Goal: Use online tool/utility

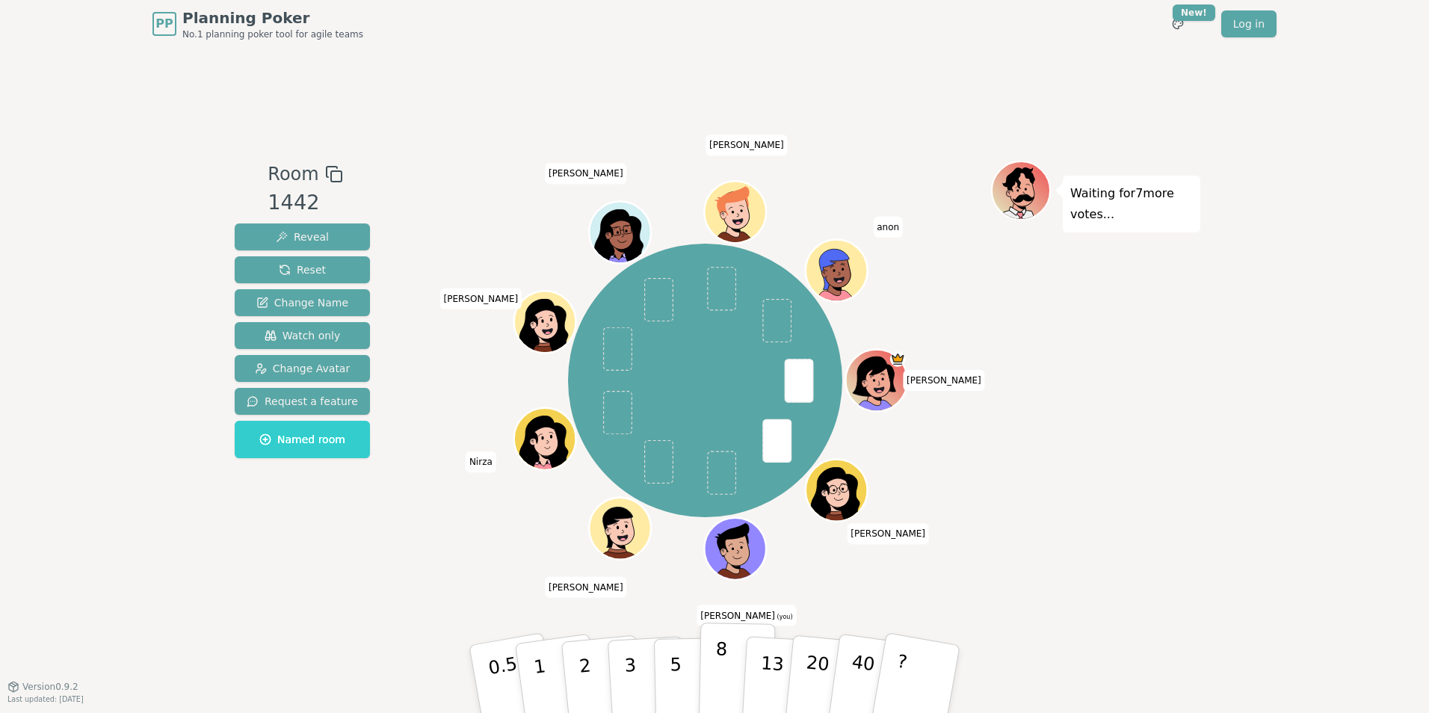
click at [715, 657] on p "8" at bounding box center [721, 678] width 13 height 81
click at [1333, 385] on div "PP Planning Poker No.1 planning poker tool for agile teams Toggle theme New! Lo…" at bounding box center [714, 356] width 1429 height 713
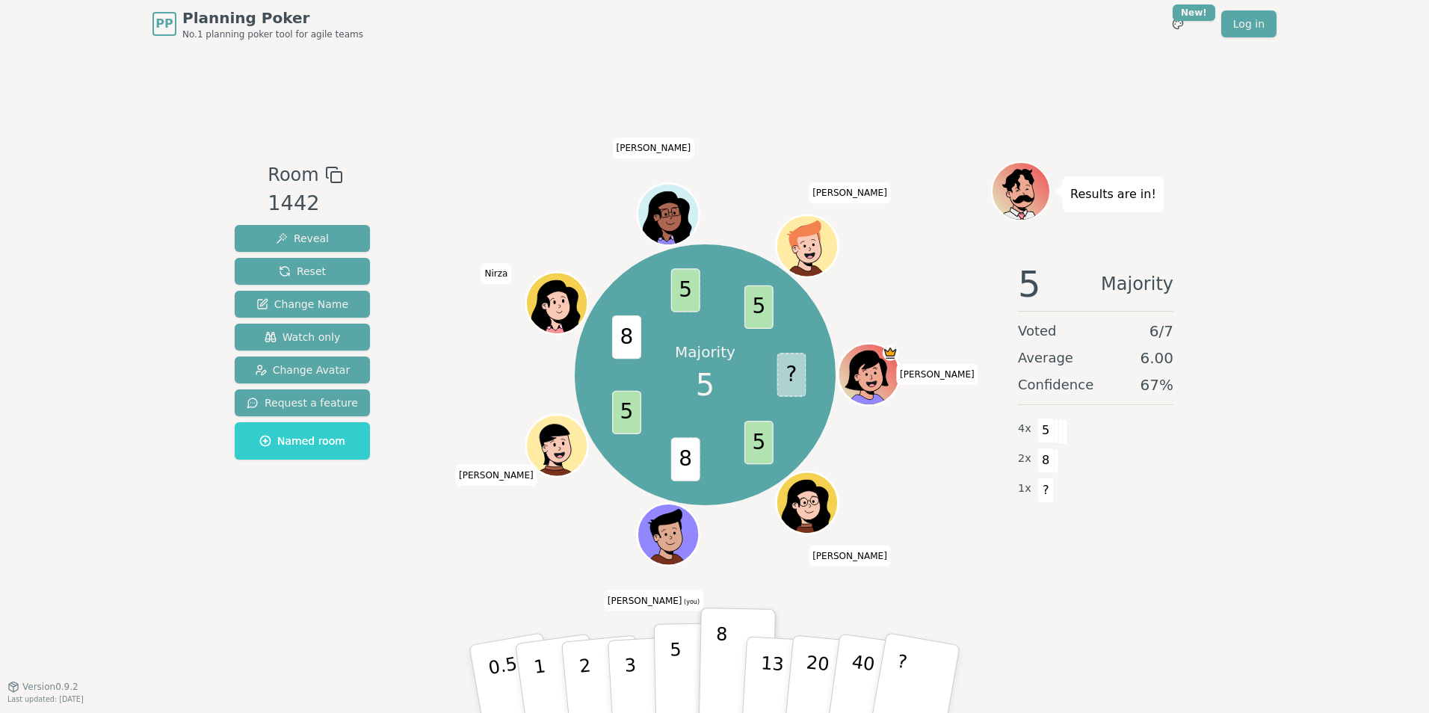
click at [673, 661] on p "5" at bounding box center [676, 679] width 13 height 81
